Goal: Find specific page/section: Find specific page/section

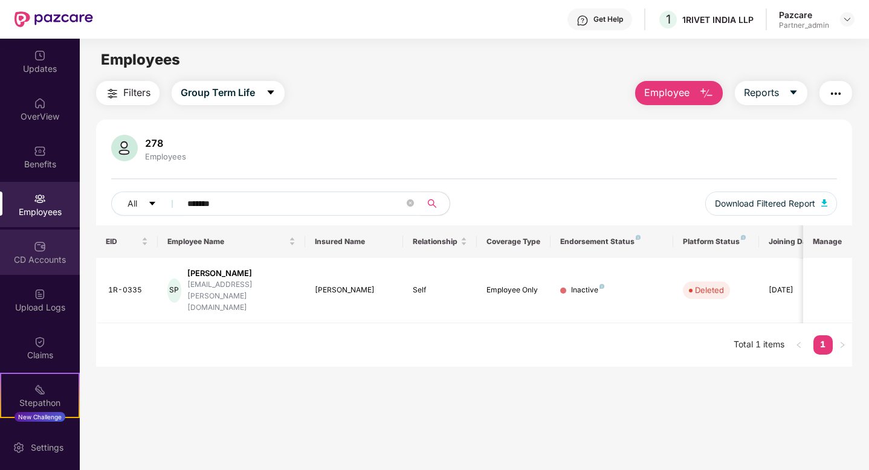
click at [53, 233] on div "CD Accounts" at bounding box center [40, 252] width 80 height 45
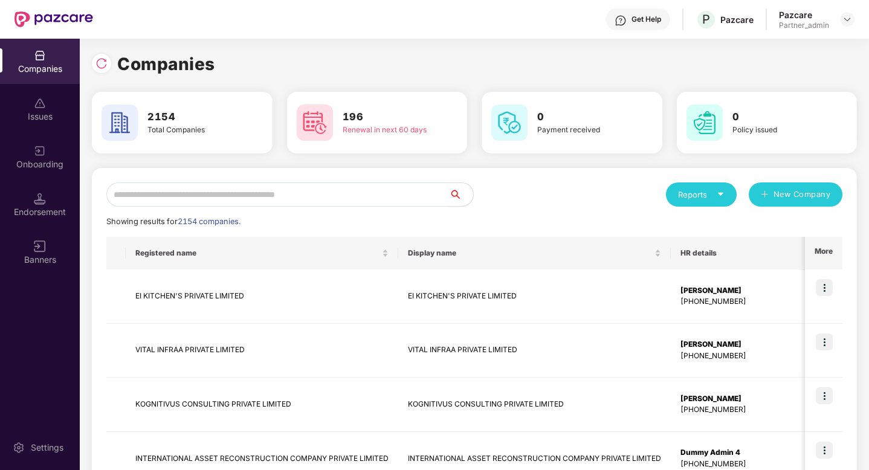
click at [38, 175] on div "Onboarding" at bounding box center [40, 156] width 80 height 45
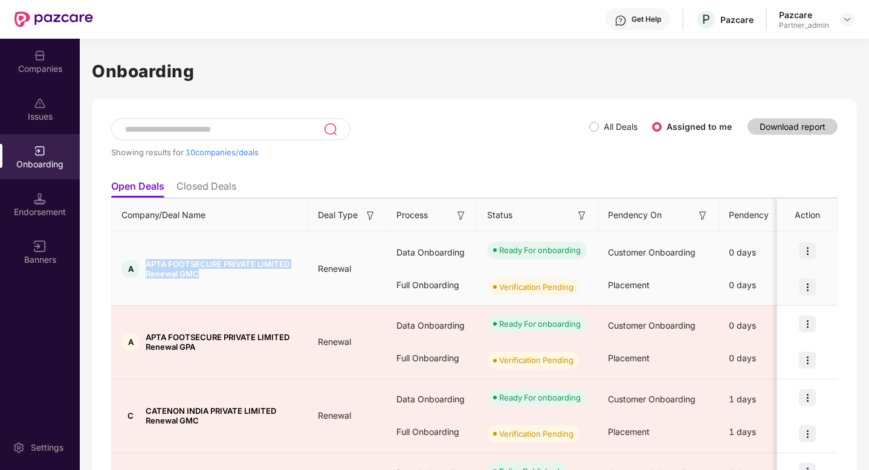
drag, startPoint x: 202, startPoint y: 271, endPoint x: 140, endPoint y: 265, distance: 62.5
click at [140, 265] on div "A APTA FOOTSECURE PRIVATE LIMITED Renewal GMC" at bounding box center [210, 268] width 196 height 19
copy div "APTA FOOTSECURE PRIVATE LIMITED Renewal GMC"
